Goal: Information Seeking & Learning: Understand process/instructions

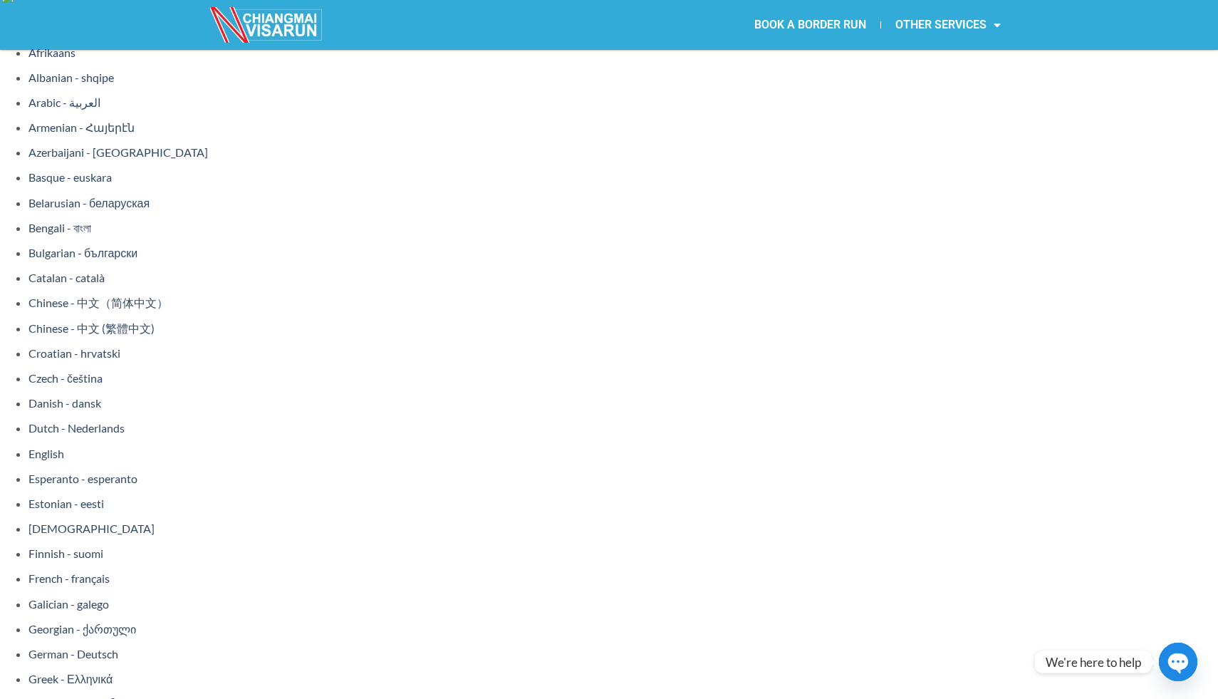
scroll to position [35, 0]
drag, startPoint x: 251, startPoint y: 342, endPoint x: 451, endPoint y: 385, distance: 203.9
drag, startPoint x: 327, startPoint y: 367, endPoint x: 471, endPoint y: 377, distance: 144.9
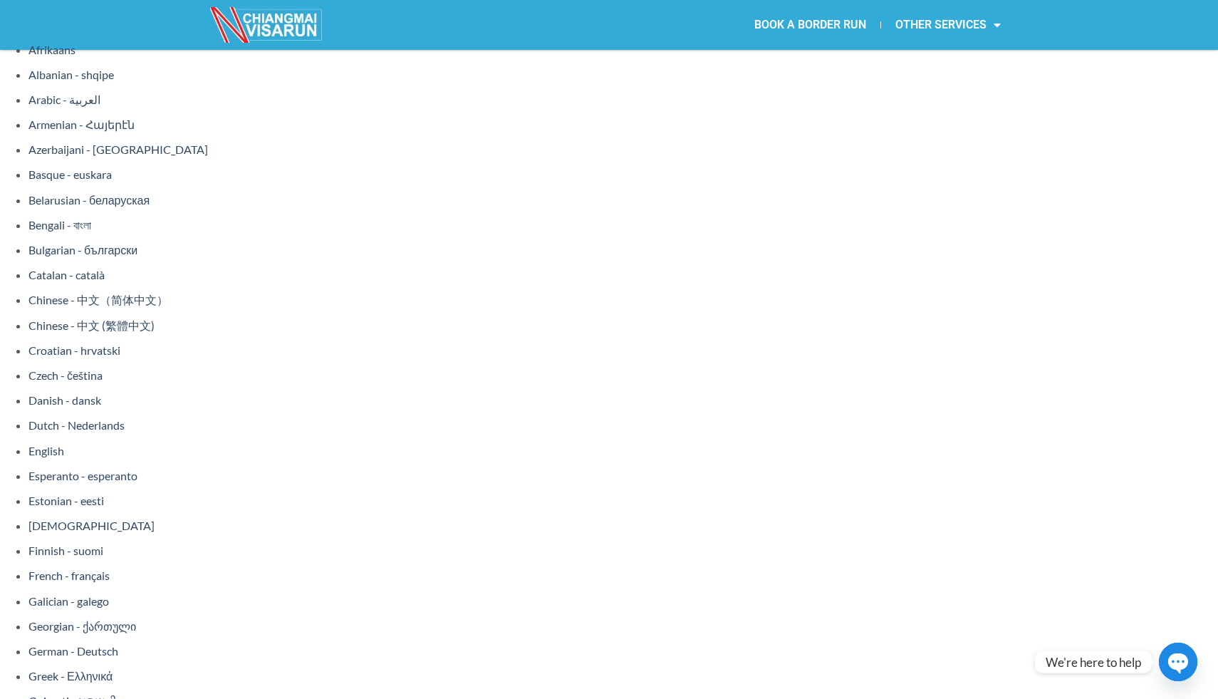
drag, startPoint x: 311, startPoint y: 439, endPoint x: 217, endPoint y: 315, distance: 155.5
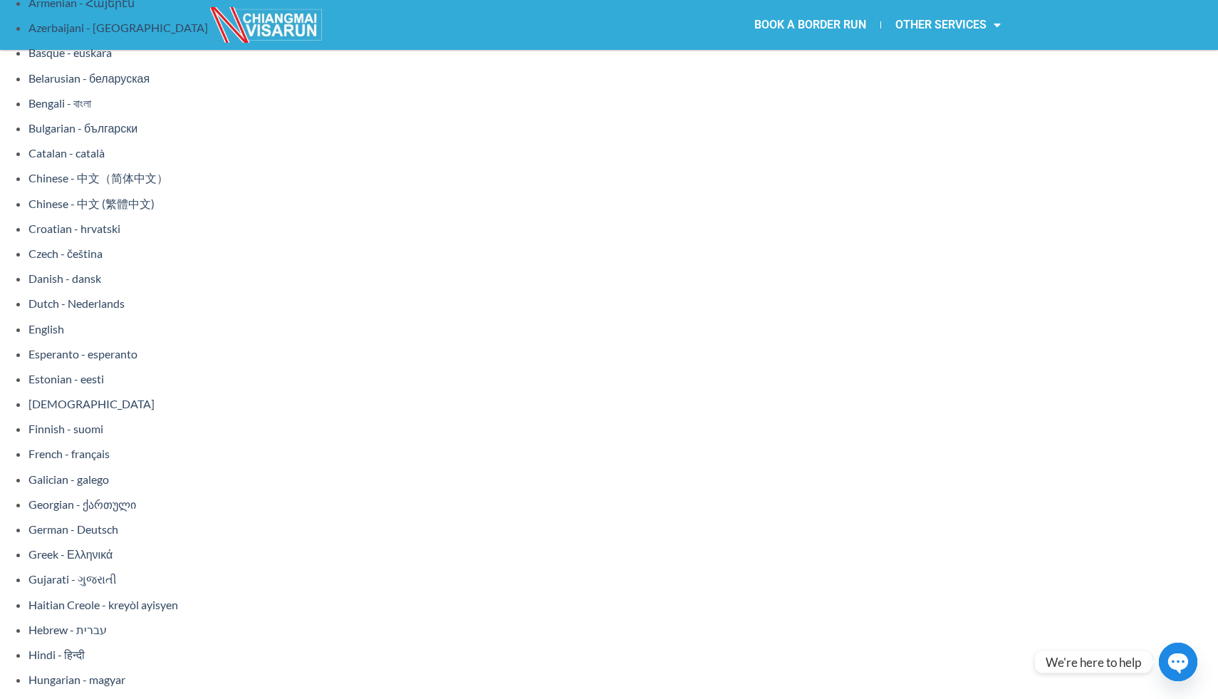
scroll to position [157, 0]
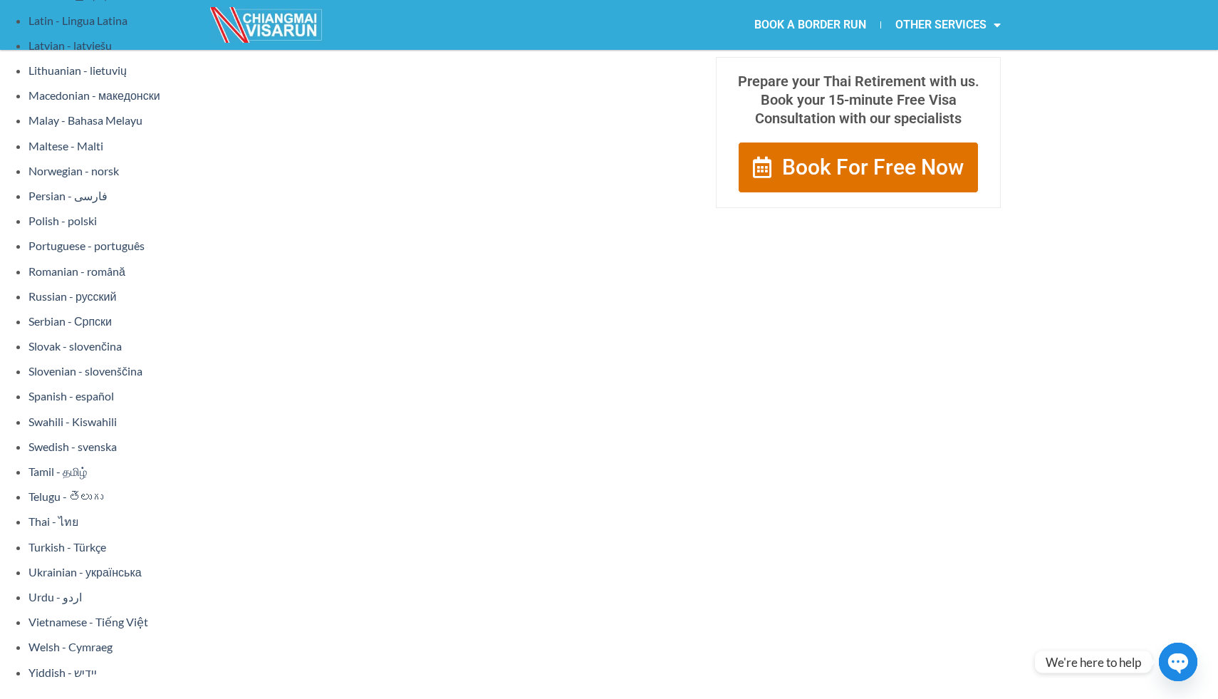
scroll to position [1047, 0]
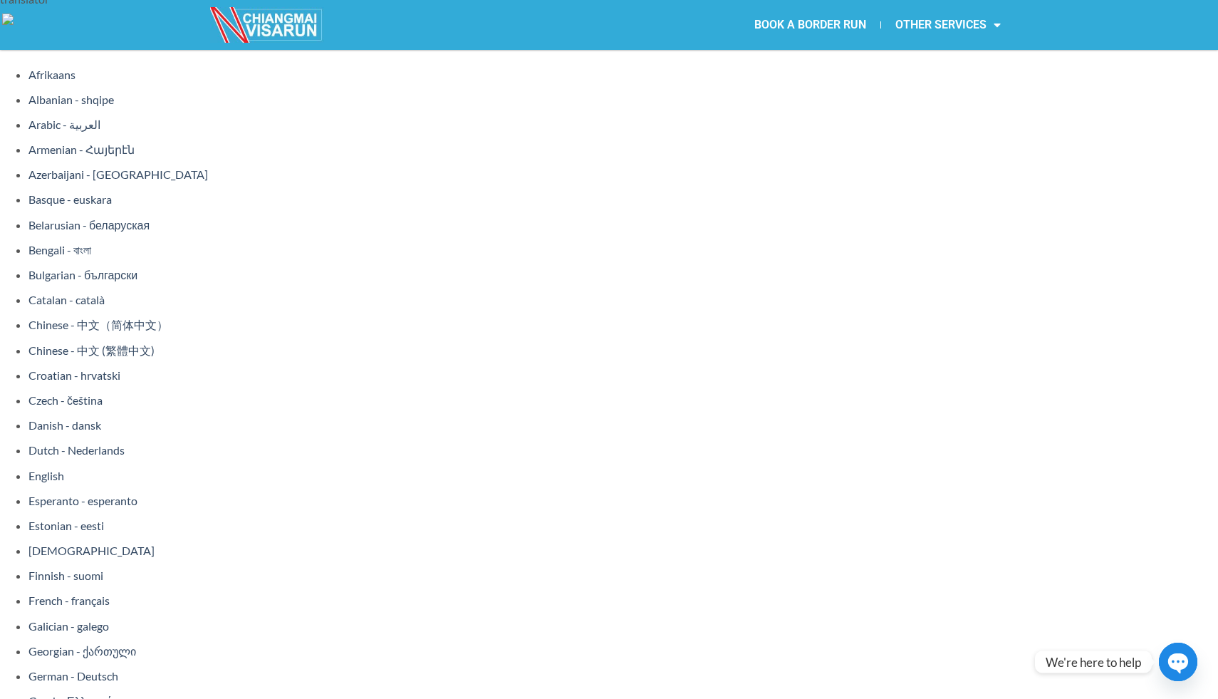
scroll to position [12, 0]
drag, startPoint x: 320, startPoint y: 439, endPoint x: 440, endPoint y: 439, distance: 119.6
drag, startPoint x: 325, startPoint y: 441, endPoint x: 488, endPoint y: 442, distance: 163.1
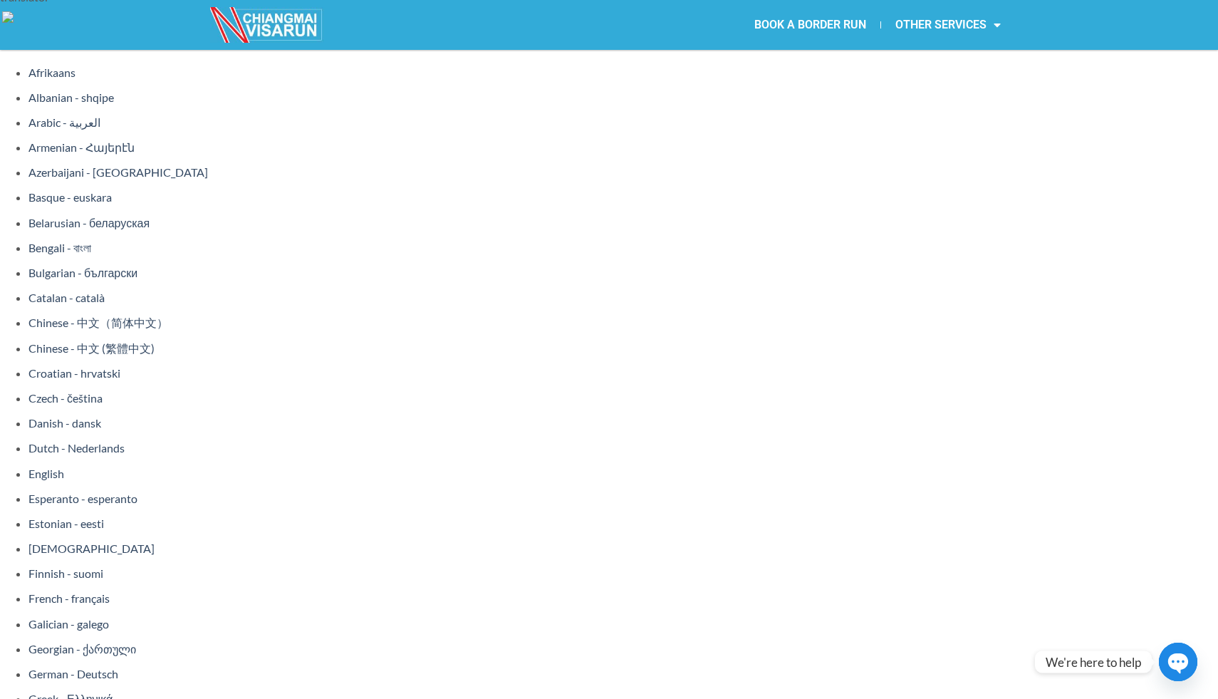
copy li ".M. 30 address registration form"
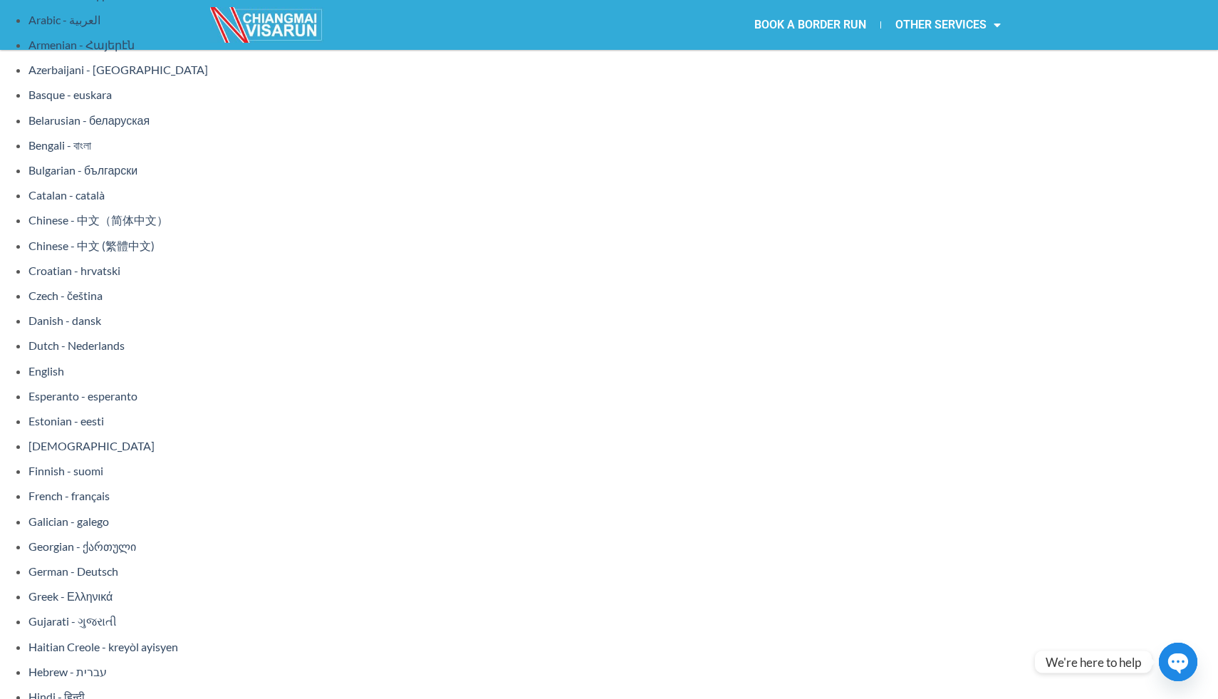
scroll to position [120, 0]
